Goal: Check status: Check status

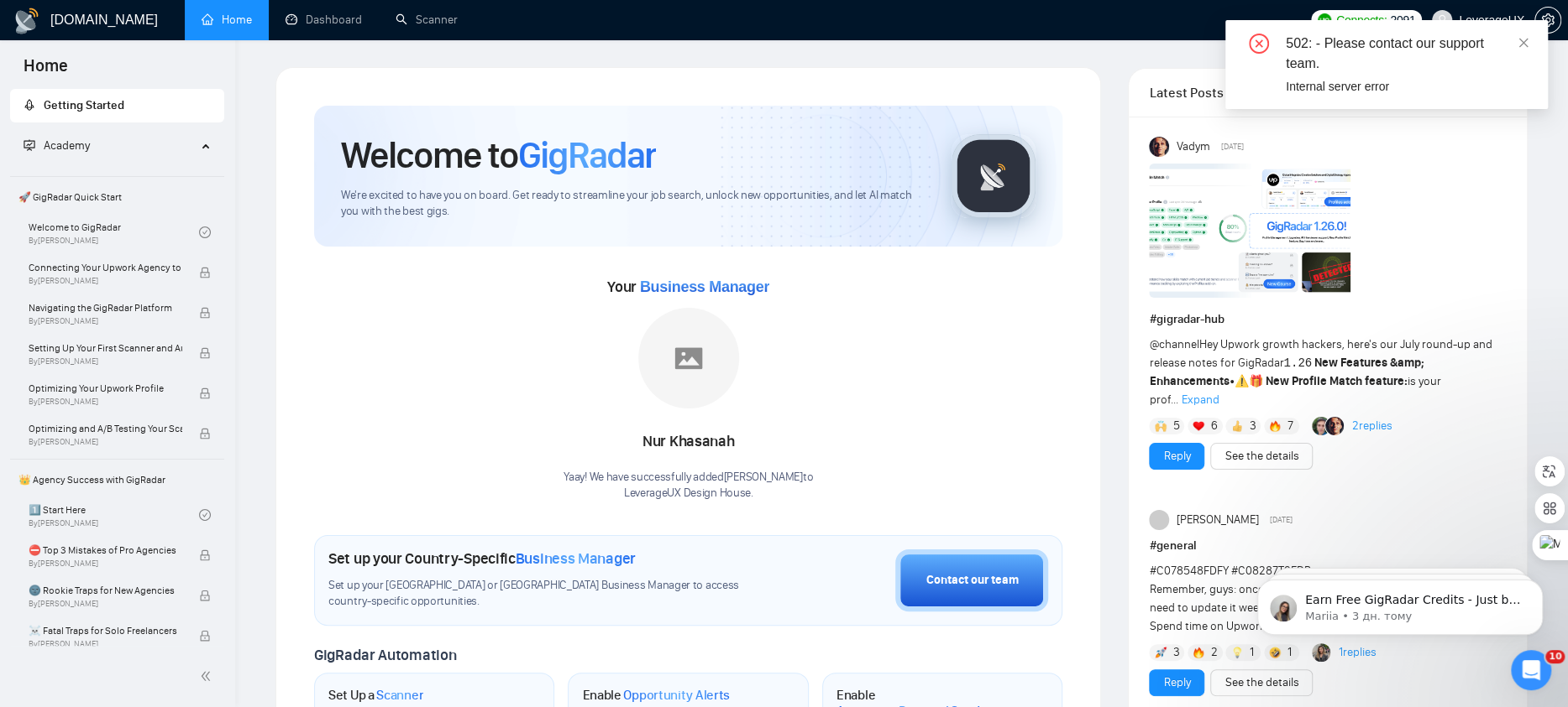
click at [1534, 42] on div "502: - Please contact our support team. Internal server error" at bounding box center [1386, 64] width 322 height 89
click at [358, 23] on link "Dashboard" at bounding box center [323, 19] width 76 height 14
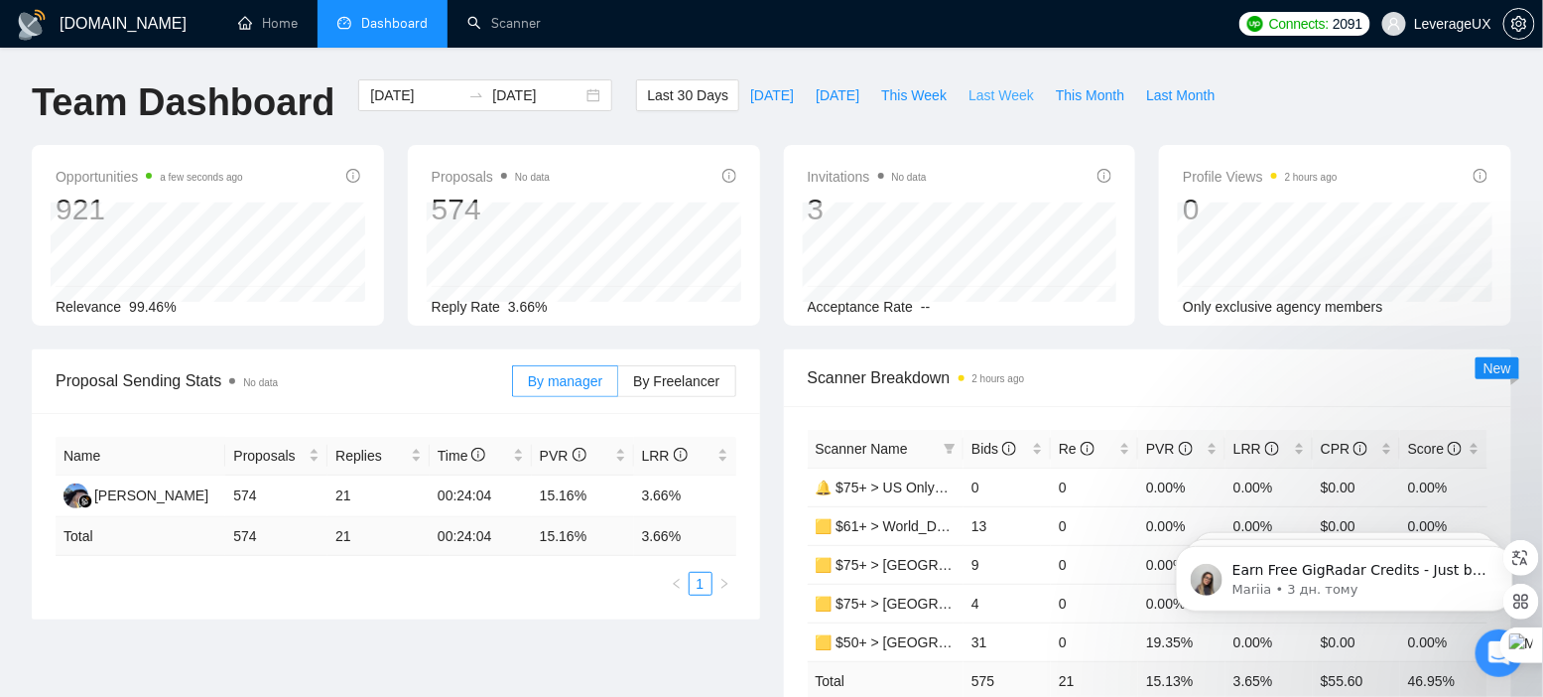
click at [976, 100] on span "Last Week" at bounding box center [1000, 95] width 65 height 22
type input "[DATE]"
click at [1097, 98] on span "This Month" at bounding box center [1090, 95] width 68 height 22
type input "[DATE]"
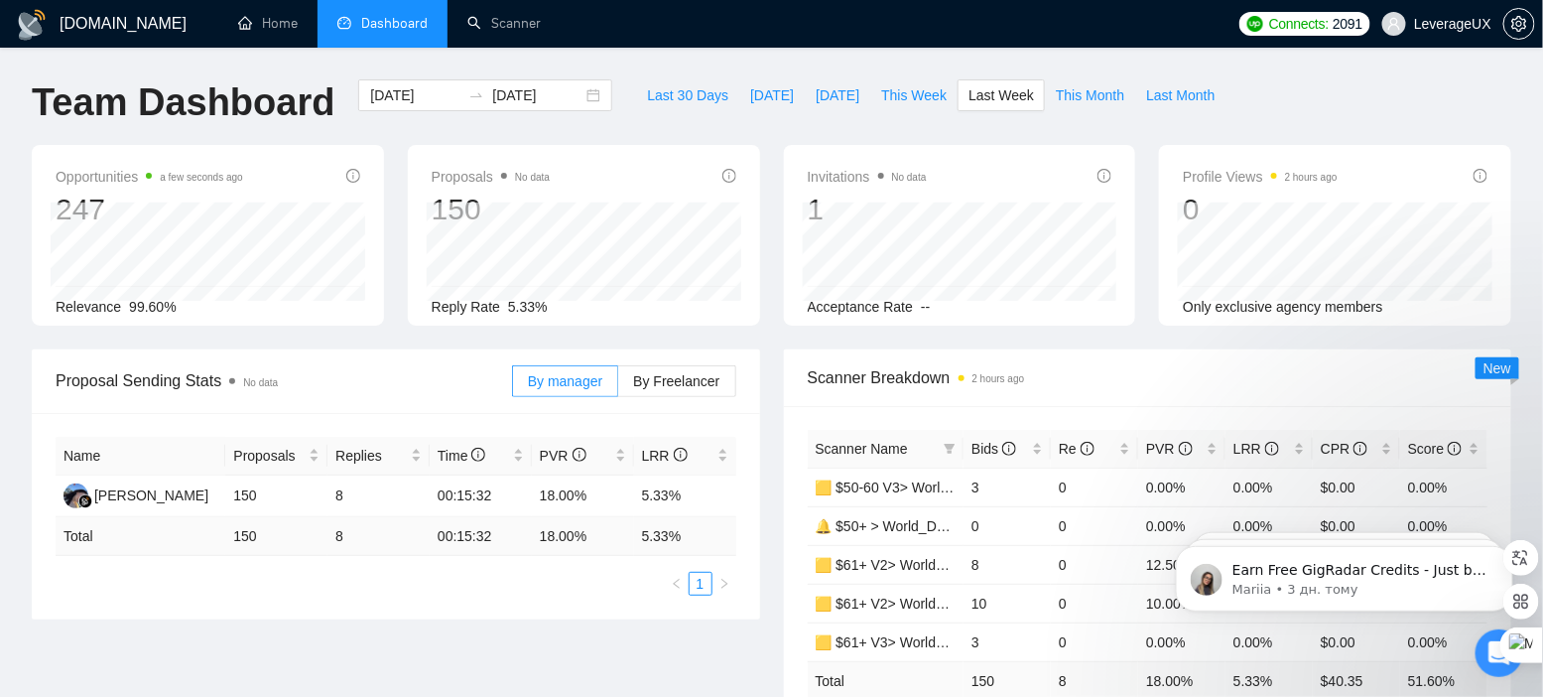
type input "[DATE]"
click at [888, 99] on span "This Week" at bounding box center [913, 95] width 65 height 22
type input "[DATE]"
drag, startPoint x: 677, startPoint y: 380, endPoint x: 676, endPoint y: 347, distance: 32.8
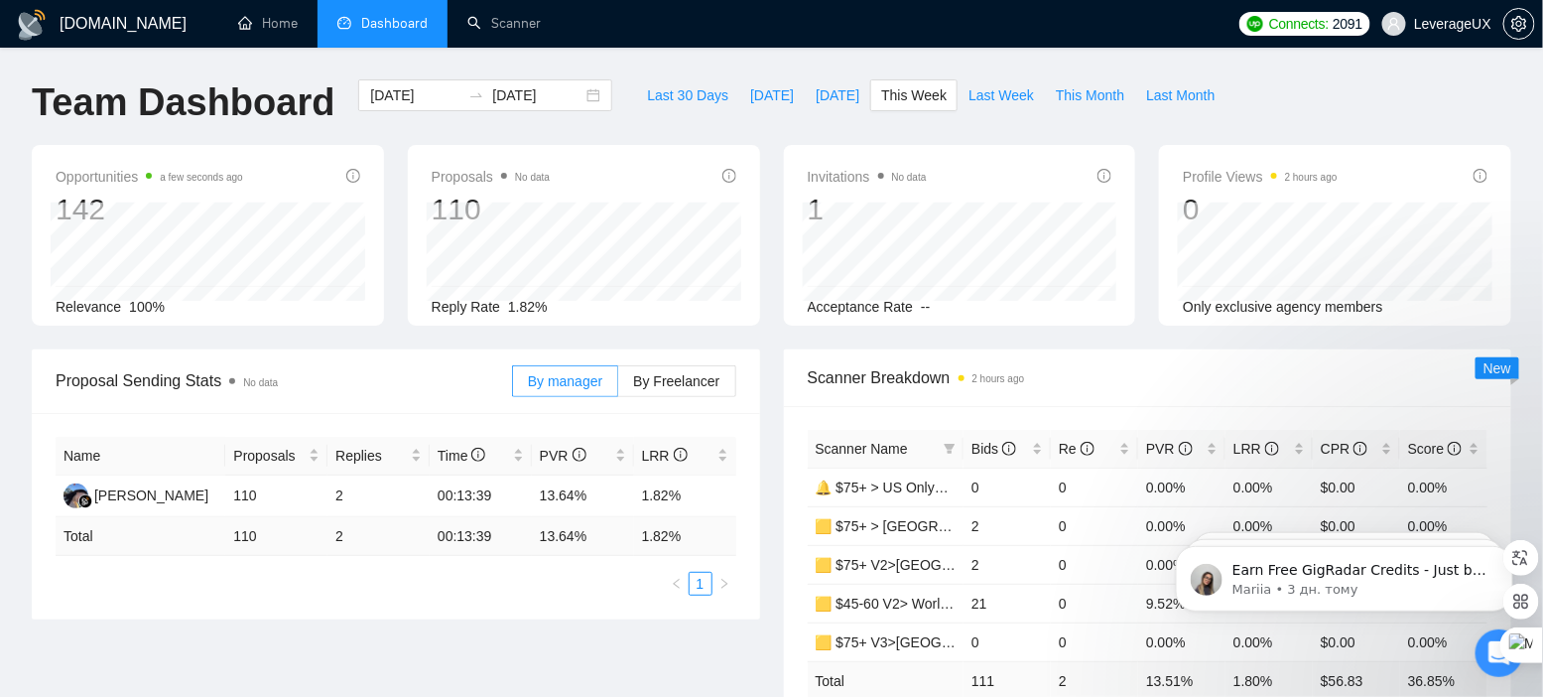
click at [676, 380] on span "By Freelancer" at bounding box center [676, 381] width 86 height 16
click at [618, 386] on input "By Freelancer" at bounding box center [618, 386] width 0 height 0
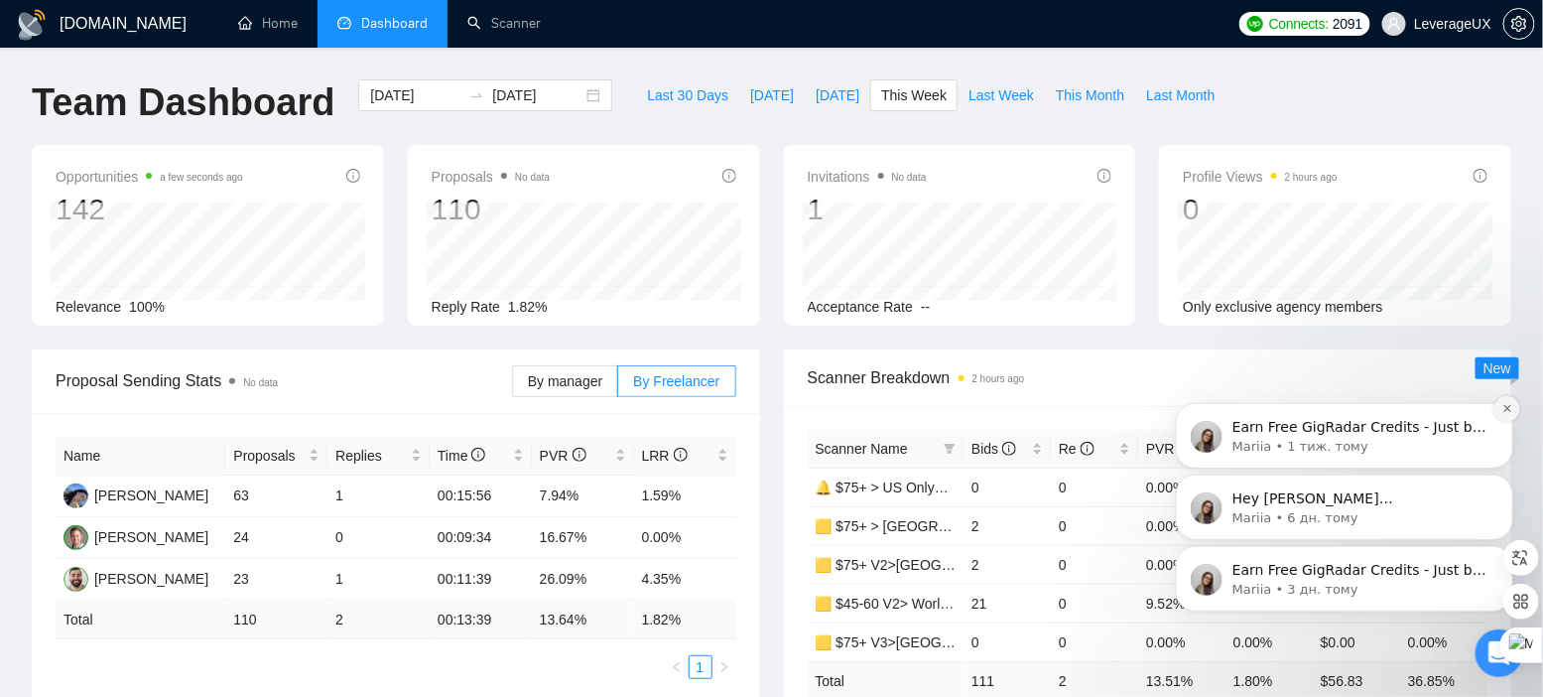
click at [1506, 415] on button "Dismiss notification" at bounding box center [1506, 408] width 26 height 26
click at [1510, 479] on icon "Dismiss notification" at bounding box center [1506, 478] width 11 height 11
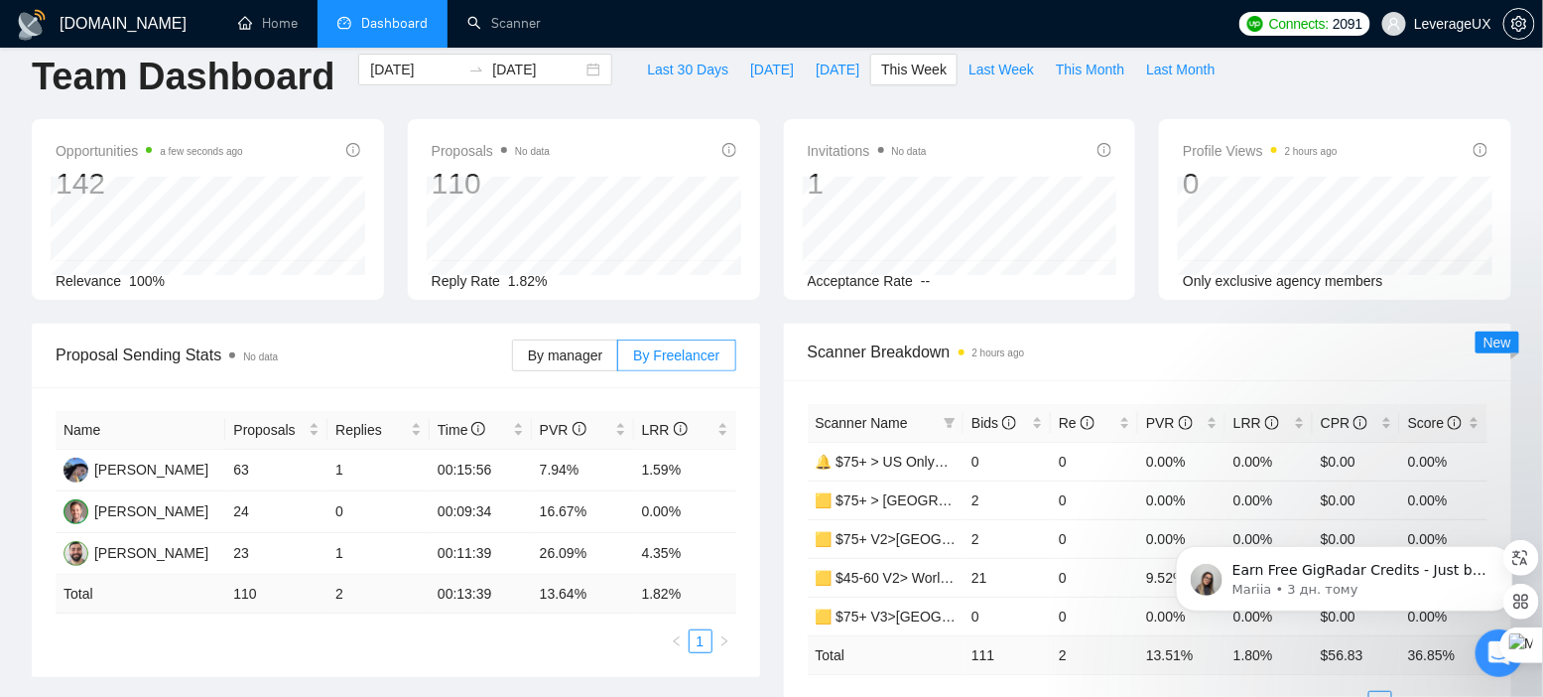
scroll to position [67, 0]
